Goal: Obtain resource: Obtain resource

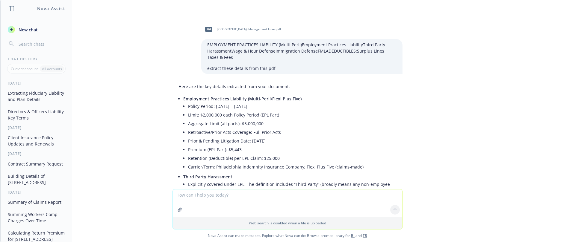
scroll to position [1205, 0]
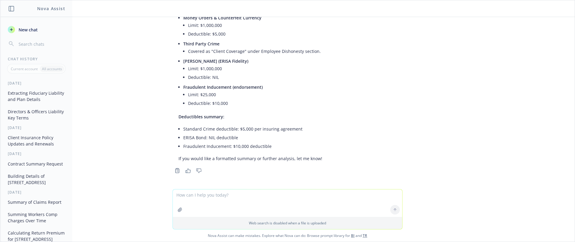
drag, startPoint x: 257, startPoint y: 186, endPoint x: 293, endPoint y: 220, distance: 49.9
click at [257, 186] on div at bounding box center [287, 185] width 564 height 7
click at [174, 168] on div "button" at bounding box center [177, 171] width 7 height 7
click at [177, 210] on icon "button" at bounding box center [179, 210] width 5 height 5
click at [547, 212] on div "Web search is disabled when a file is uploaded Nova Assist can make mistakes. E…" at bounding box center [287, 215] width 574 height 53
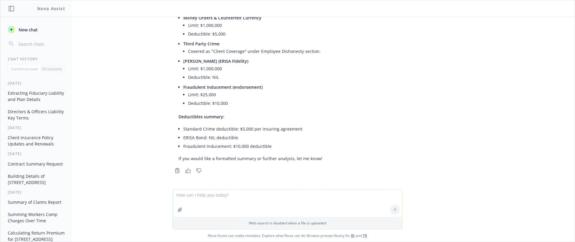
click at [207, 203] on textarea at bounding box center [287, 204] width 229 height 28
click at [177, 212] on button "button" at bounding box center [180, 210] width 10 height 10
click at [215, 171] on textarea at bounding box center [287, 176] width 229 height 28
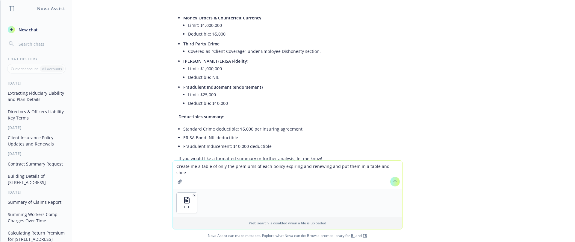
type textarea "Create me a table of only the premiums of each policy expiring and renewing and…"
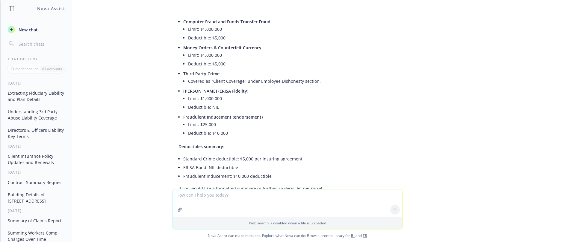
scroll to position [1295, 0]
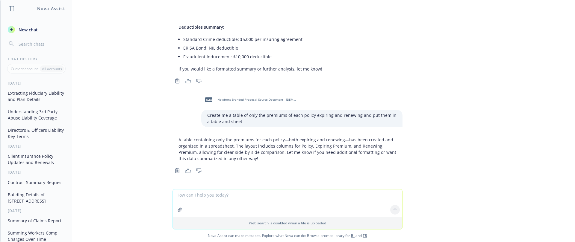
click at [225, 196] on textarea at bounding box center [287, 204] width 229 height 28
click at [244, 194] on textarea at bounding box center [287, 204] width 229 height 28
click at [217, 200] on textarea at bounding box center [287, 204] width 229 height 28
type textarea "whewr?"
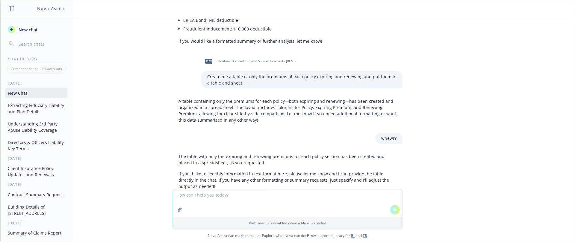
scroll to position [1372, 0]
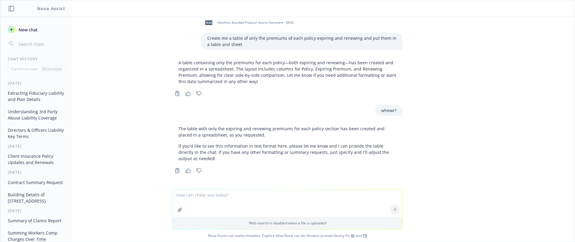
click at [256, 200] on textarea at bounding box center [287, 204] width 229 height 28
type textarea "download"
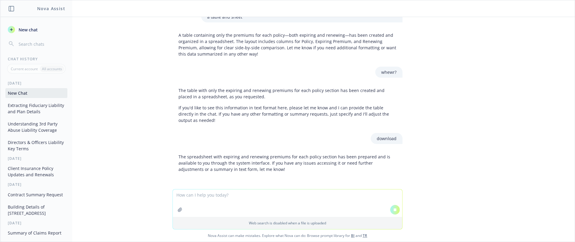
scroll to position [1432, 0]
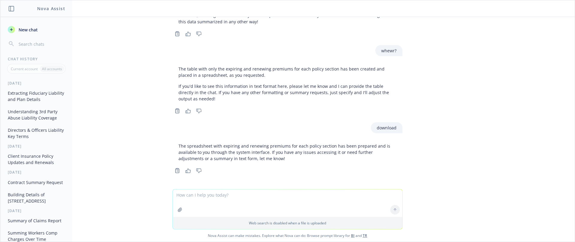
click at [229, 161] on p "The spreadsheet with expiring and renewing premiums for each policy section has…" at bounding box center [287, 152] width 218 height 19
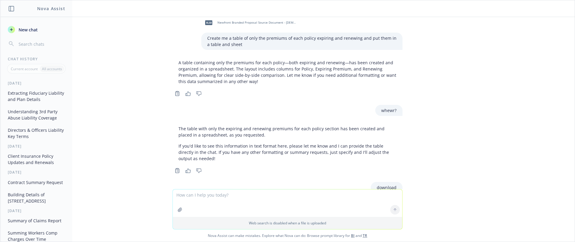
scroll to position [1312, 0]
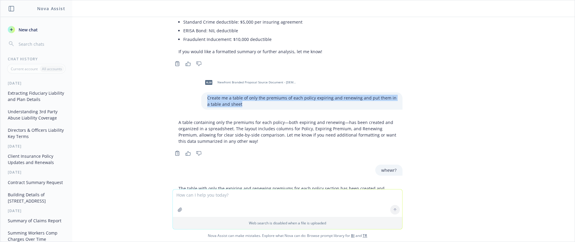
drag, startPoint x: 229, startPoint y: 104, endPoint x: 195, endPoint y: 98, distance: 34.6
click at [195, 98] on div "xlsx Newfront Branded Proposal Source Document - [DEMOGRAPHIC_DATA] [DATE].xlsx…" at bounding box center [287, 92] width 239 height 35
copy p "Create me a table of only the premiums of each policy expiring and renewing and…"
click at [33, 34] on button "New chat" at bounding box center [36, 29] width 62 height 11
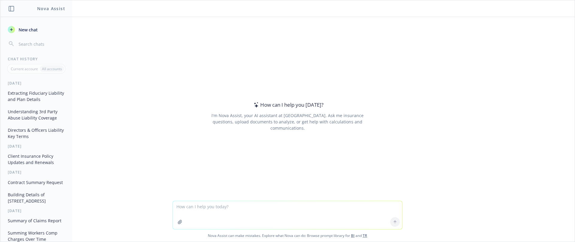
click at [197, 211] on textarea at bounding box center [287, 215] width 229 height 28
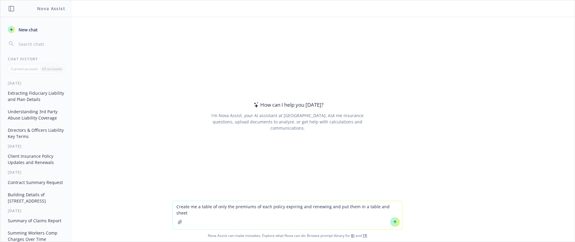
click at [177, 225] on button "button" at bounding box center [180, 223] width 10 height 10
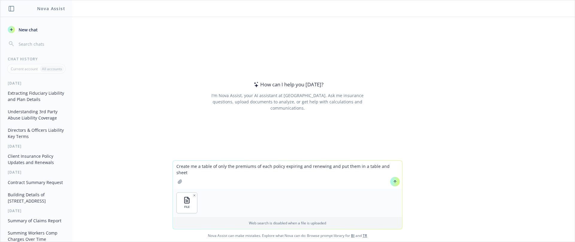
click at [380, 165] on textarea "Create me a table of only the premiums of each policy expiring and renewing and…" at bounding box center [287, 175] width 229 height 28
type textarea "Create me a table of only the premiums of each policy expiring and renewing and…"
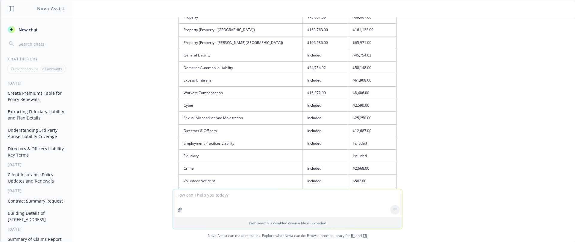
scroll to position [23, 0]
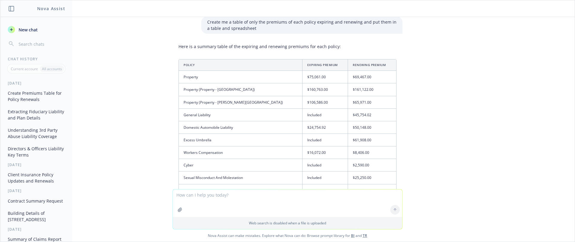
drag, startPoint x: 177, startPoint y: 65, endPoint x: 385, endPoint y: 147, distance: 223.6
click at [385, 147] on table "Policy Expiring Premium Renewing Premium Property $75,061.00 $69,467.00 Propert…" at bounding box center [287, 160] width 217 height 200
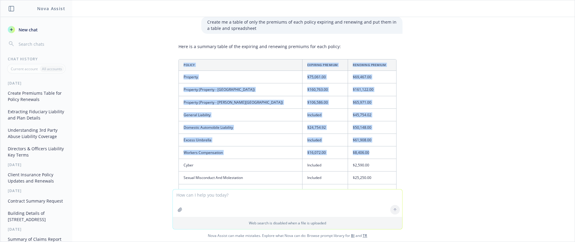
scroll to position [142, 0]
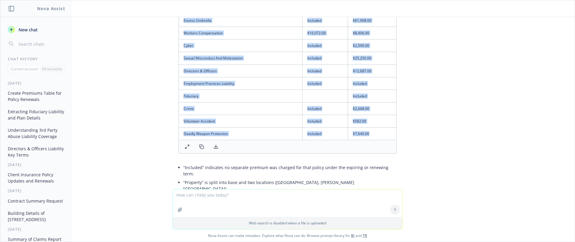
click at [355, 134] on td "$7,640.00" at bounding box center [372, 134] width 48 height 13
copy table "Policy Expiring Premium Renewing Premium Property $75,061.00 $69,467.00 Propert…"
click at [214, 150] on button at bounding box center [216, 147] width 12 height 8
